Goal: Task Accomplishment & Management: Manage account settings

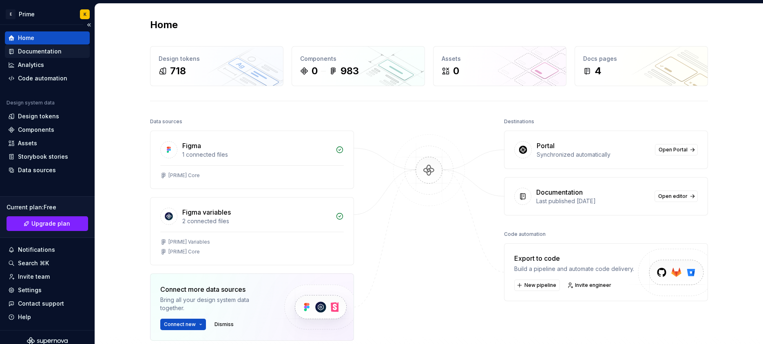
click at [60, 46] on div "Documentation" at bounding box center [47, 51] width 85 height 13
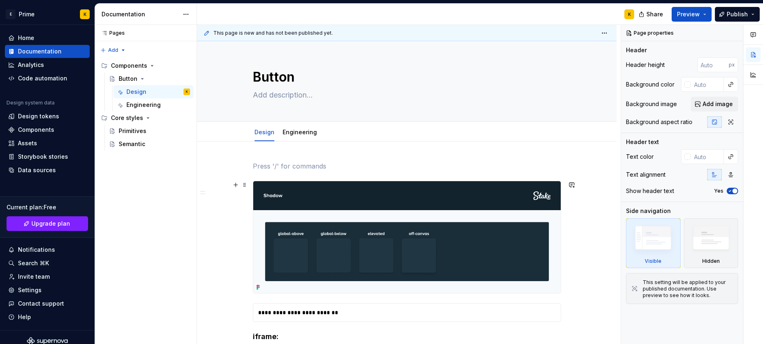
drag, startPoint x: 528, startPoint y: 203, endPoint x: 539, endPoint y: 218, distance: 18.7
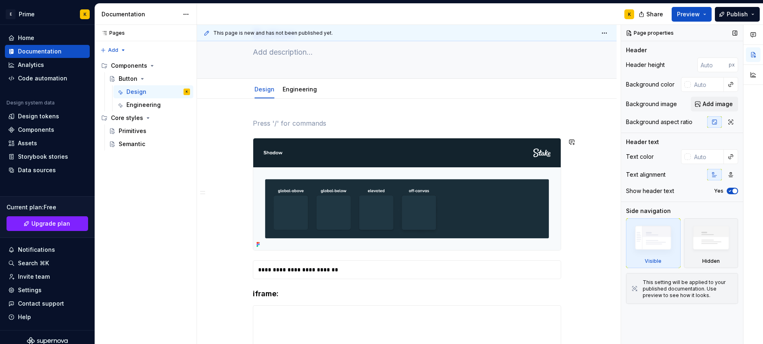
scroll to position [61, 0]
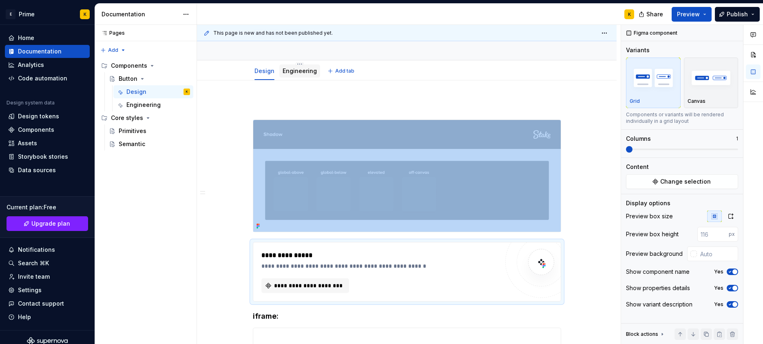
click at [305, 76] on div "Engineering" at bounding box center [299, 70] width 41 height 13
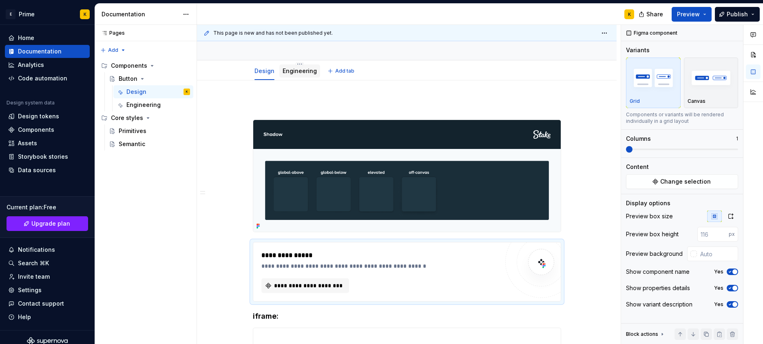
click at [298, 75] on div "Engineering" at bounding box center [300, 71] width 34 height 10
click at [132, 199] on div "Pages Pages Add Accessibility guide for tree Page tree. Navigate the tree with …" at bounding box center [146, 184] width 102 height 319
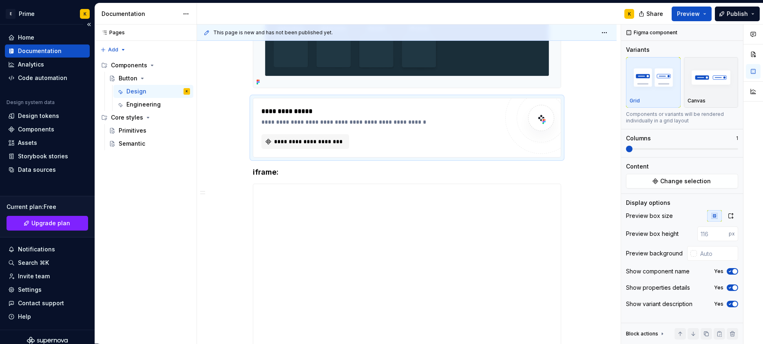
click at [27, 48] on div "Documentation" at bounding box center [40, 51] width 44 height 8
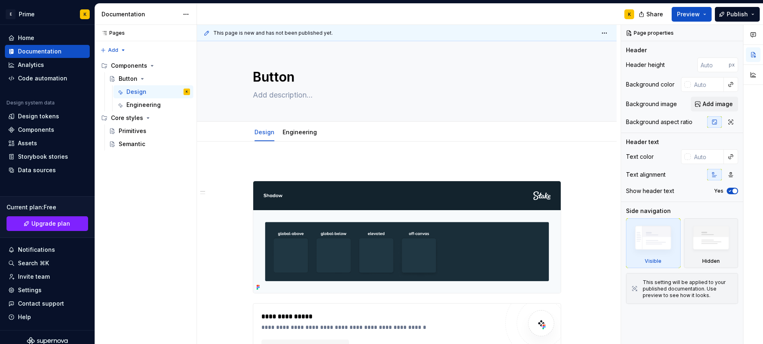
scroll to position [0, 0]
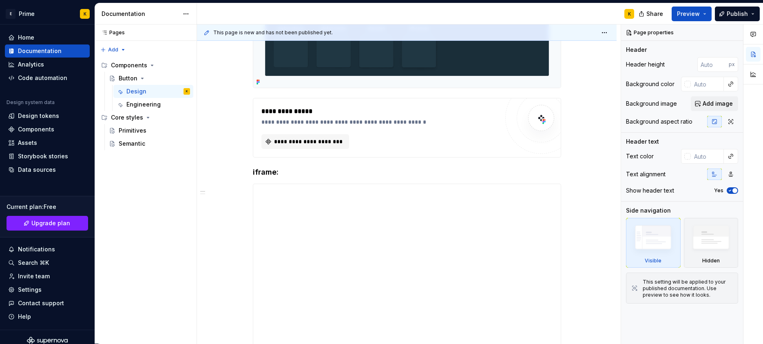
click at [196, 170] on div "Pages Pages Add Accessibility guide for tree Page tree. Navigate the tree with …" at bounding box center [146, 183] width 102 height 319
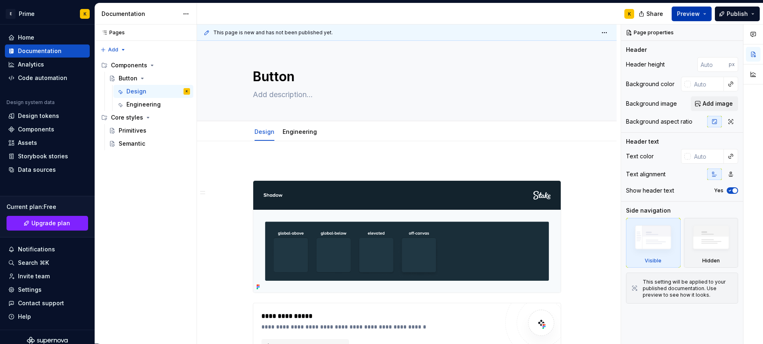
click at [695, 11] on span "Preview" at bounding box center [688, 14] width 23 height 8
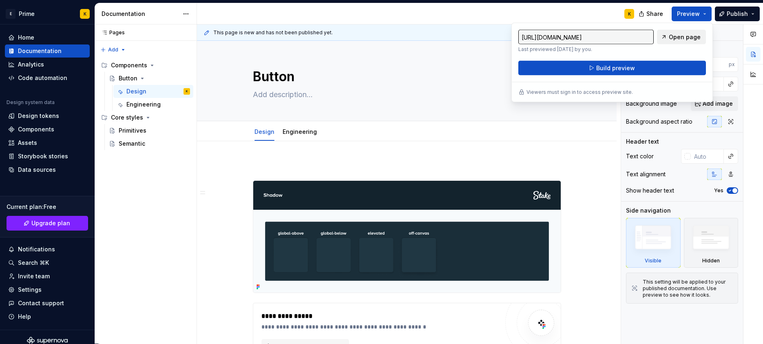
click at [677, 40] on span "Open page" at bounding box center [685, 37] width 32 height 8
type textarea "*"
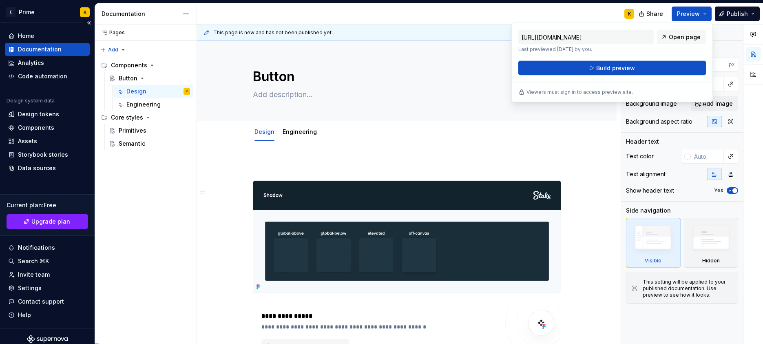
scroll to position [8, 0]
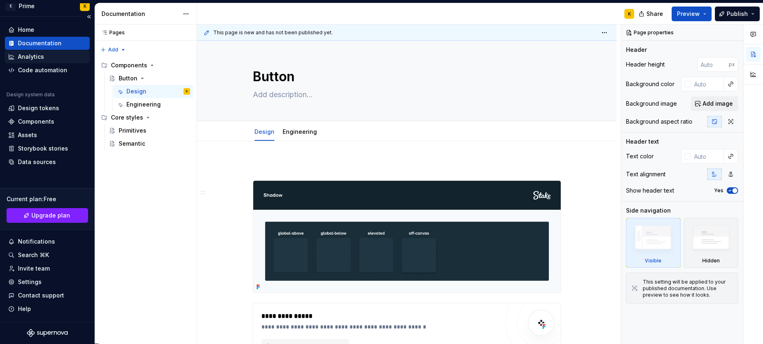
click at [41, 54] on div "Analytics" at bounding box center [31, 57] width 26 height 8
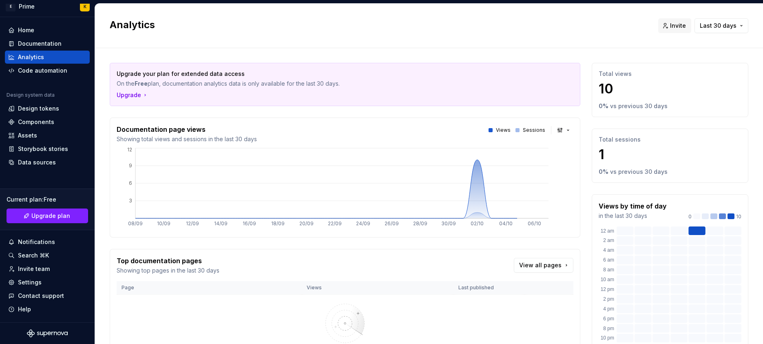
click at [299, 91] on div "Upgrade" at bounding box center [345, 95] width 457 height 8
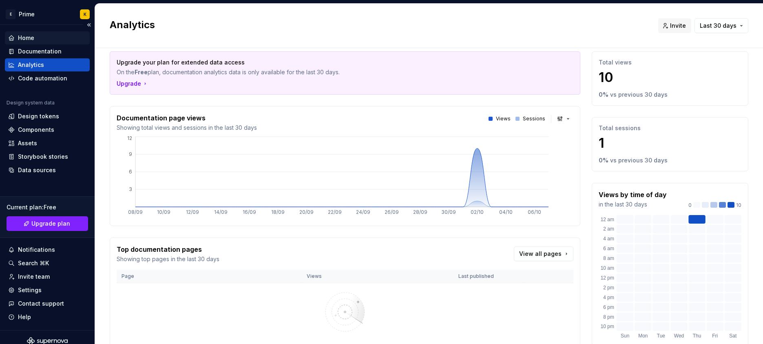
click at [44, 38] on div "Home" at bounding box center [47, 38] width 78 height 8
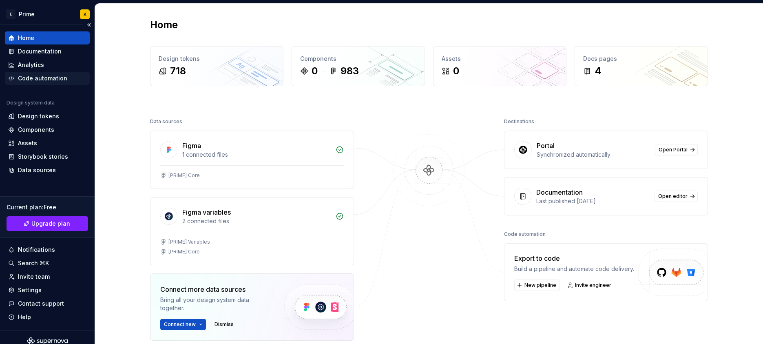
click at [60, 75] on div "Code automation" at bounding box center [42, 78] width 49 height 8
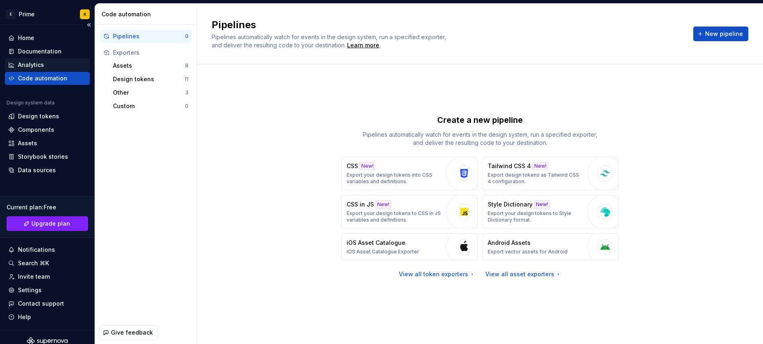
click at [48, 64] on div "Analytics" at bounding box center [47, 65] width 78 height 8
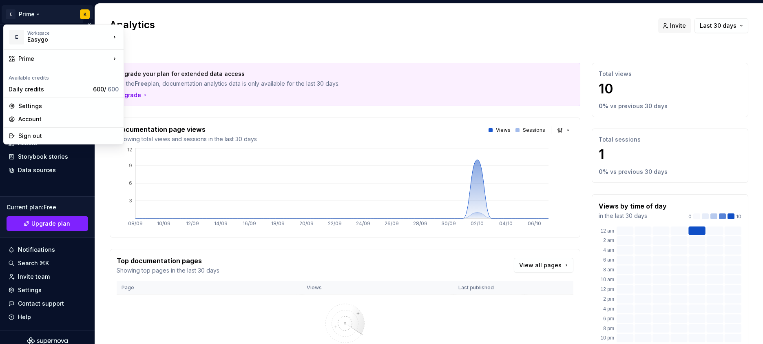
click at [23, 14] on html "E Prime K Home Documentation Analytics Code automation Design system data Desig…" at bounding box center [381, 172] width 763 height 344
click at [38, 40] on div "Easygo" at bounding box center [61, 39] width 69 height 8
click at [79, 29] on div "E Workspace Easygo" at bounding box center [60, 36] width 102 height 21
click at [7, 10] on html "E Prime K Home Documentation Analytics Code automation Design system data Desig…" at bounding box center [381, 172] width 763 height 344
click at [9, 12] on html "E Prime K Home Documentation Analytics Code automation Design system data Desig…" at bounding box center [381, 172] width 763 height 344
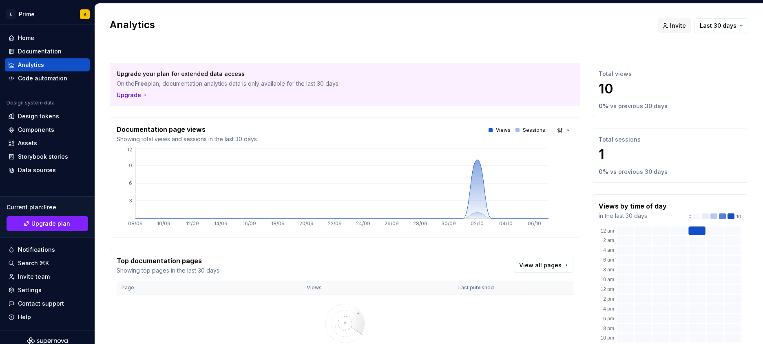
click at [483, 18] on html "E Prime K Home Documentation Analytics Code automation Design system data Desig…" at bounding box center [381, 172] width 763 height 344
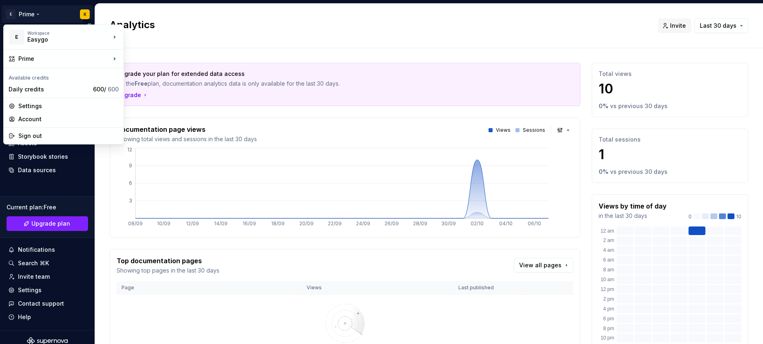
click at [85, 15] on html "E Prime K Home Documentation Analytics Code automation Design system data Desig…" at bounding box center [381, 172] width 763 height 344
click at [44, 38] on div "Easygo" at bounding box center [61, 39] width 69 height 8
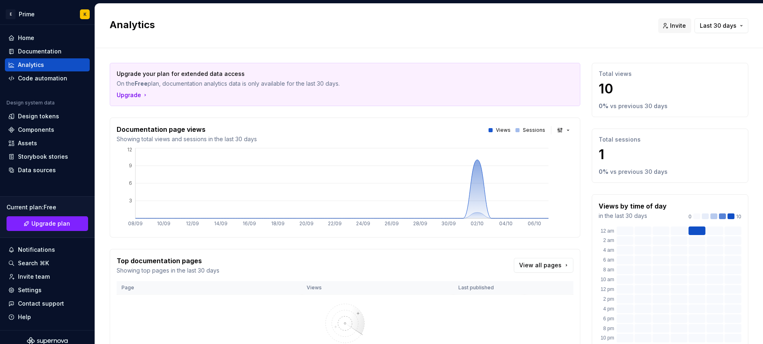
click at [197, 40] on html "E Prime K Home Documentation Analytics Code automation Design system data Desig…" at bounding box center [381, 172] width 763 height 344
click at [77, 15] on html "E Prime K Home Documentation Analytics Code automation Design system data Desig…" at bounding box center [381, 172] width 763 height 344
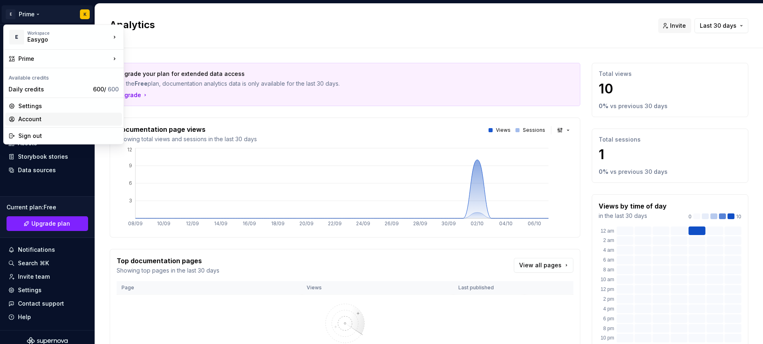
click at [33, 119] on div "Account" at bounding box center [68, 119] width 100 height 8
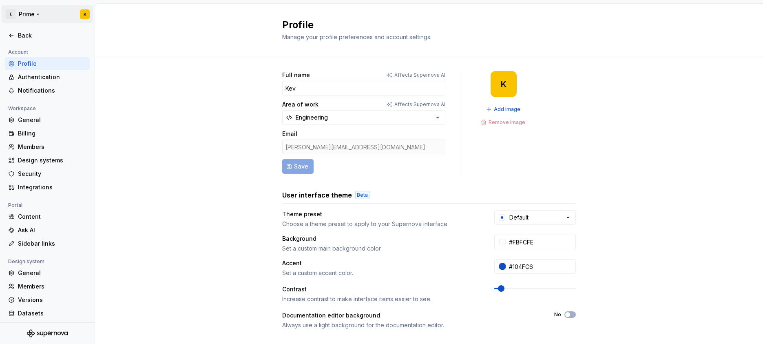
click at [21, 9] on html "E Prime K Back Account Profile Authentication Notifications Workspace General B…" at bounding box center [381, 172] width 763 height 344
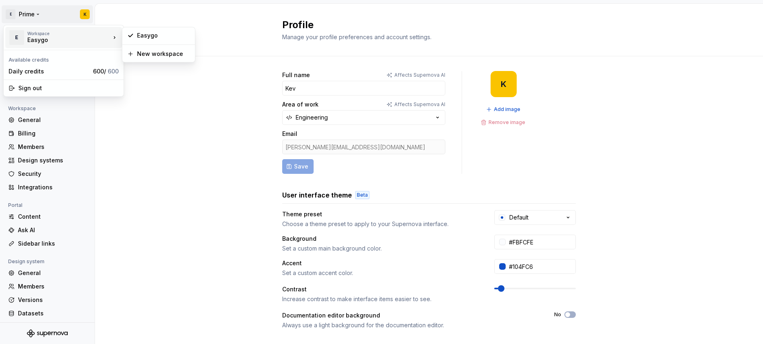
click at [33, 45] on div "E Workspace Easygo" at bounding box center [60, 37] width 102 height 21
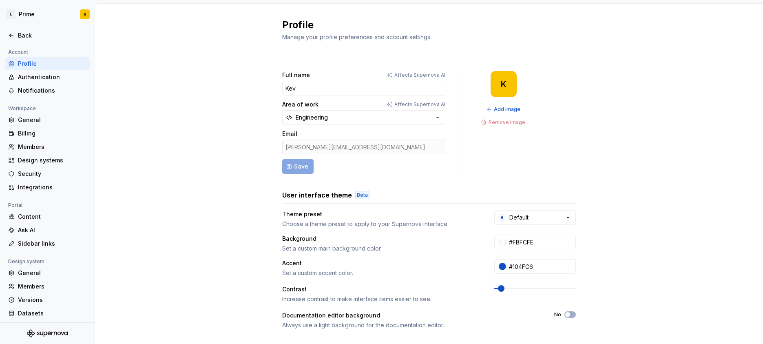
click at [229, 108] on html "E Prime K Back Account Profile Authentication Notifications Workspace General B…" at bounding box center [381, 172] width 763 height 344
click at [290, 24] on h2 "Profile" at bounding box center [424, 24] width 284 height 13
click at [23, 78] on div "Authentication" at bounding box center [52, 77] width 68 height 8
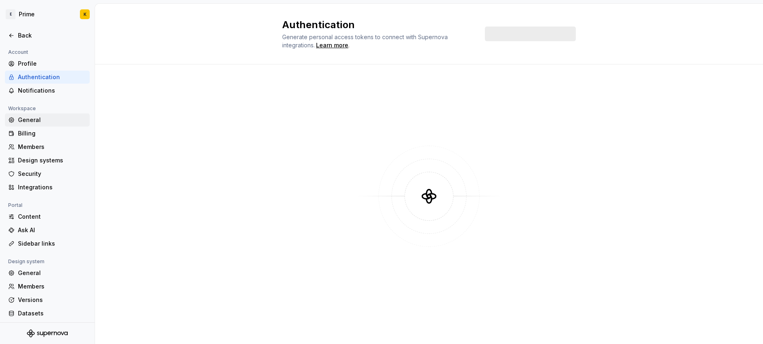
click at [40, 120] on div "General" at bounding box center [52, 120] width 68 height 8
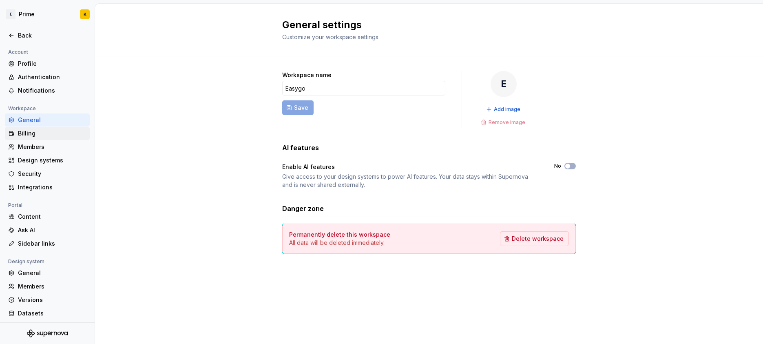
click at [45, 132] on div "Billing" at bounding box center [52, 133] width 68 height 8
